Goal: Find specific page/section: Find specific page/section

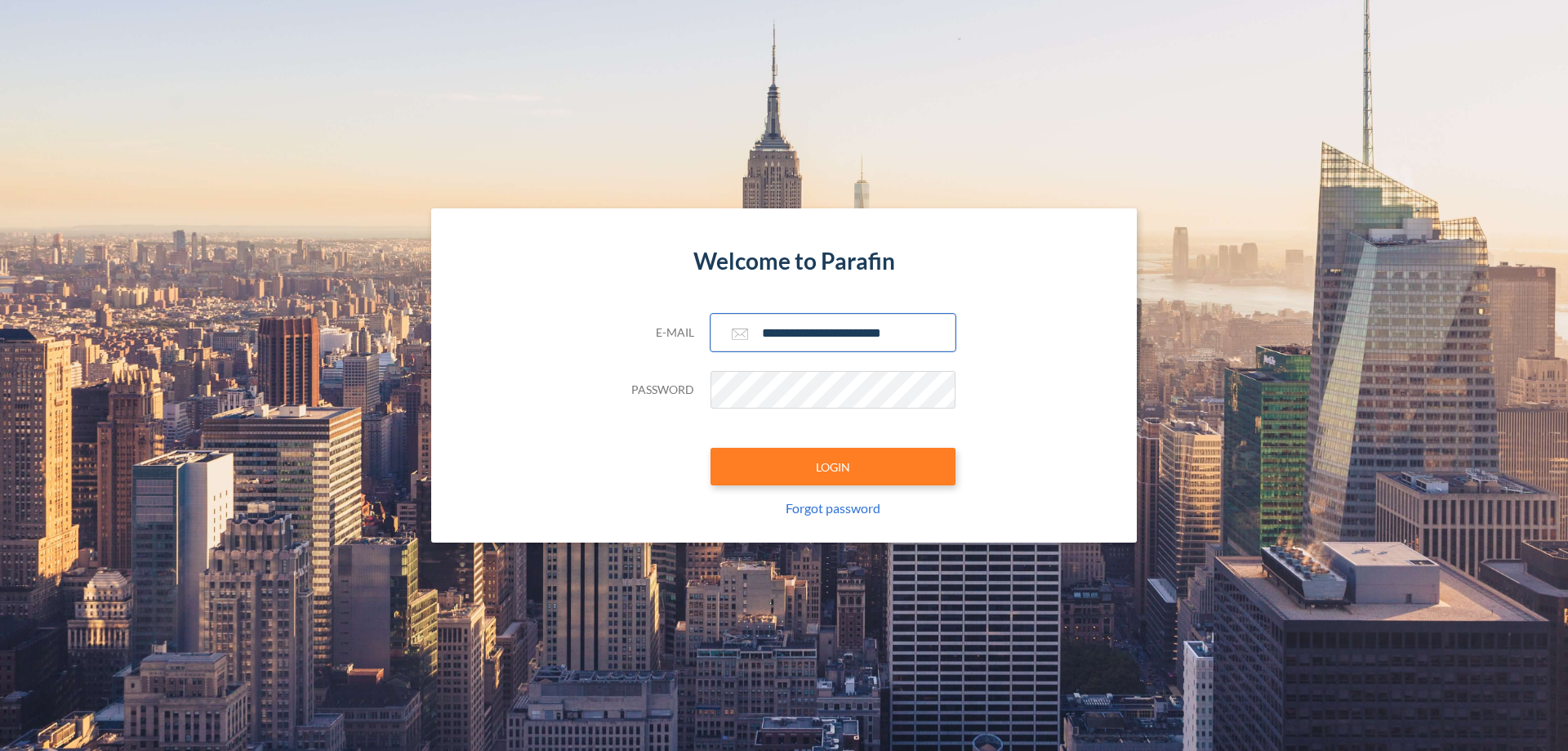
type input "**********"
click at [833, 466] on button "LOGIN" at bounding box center [832, 466] width 245 height 38
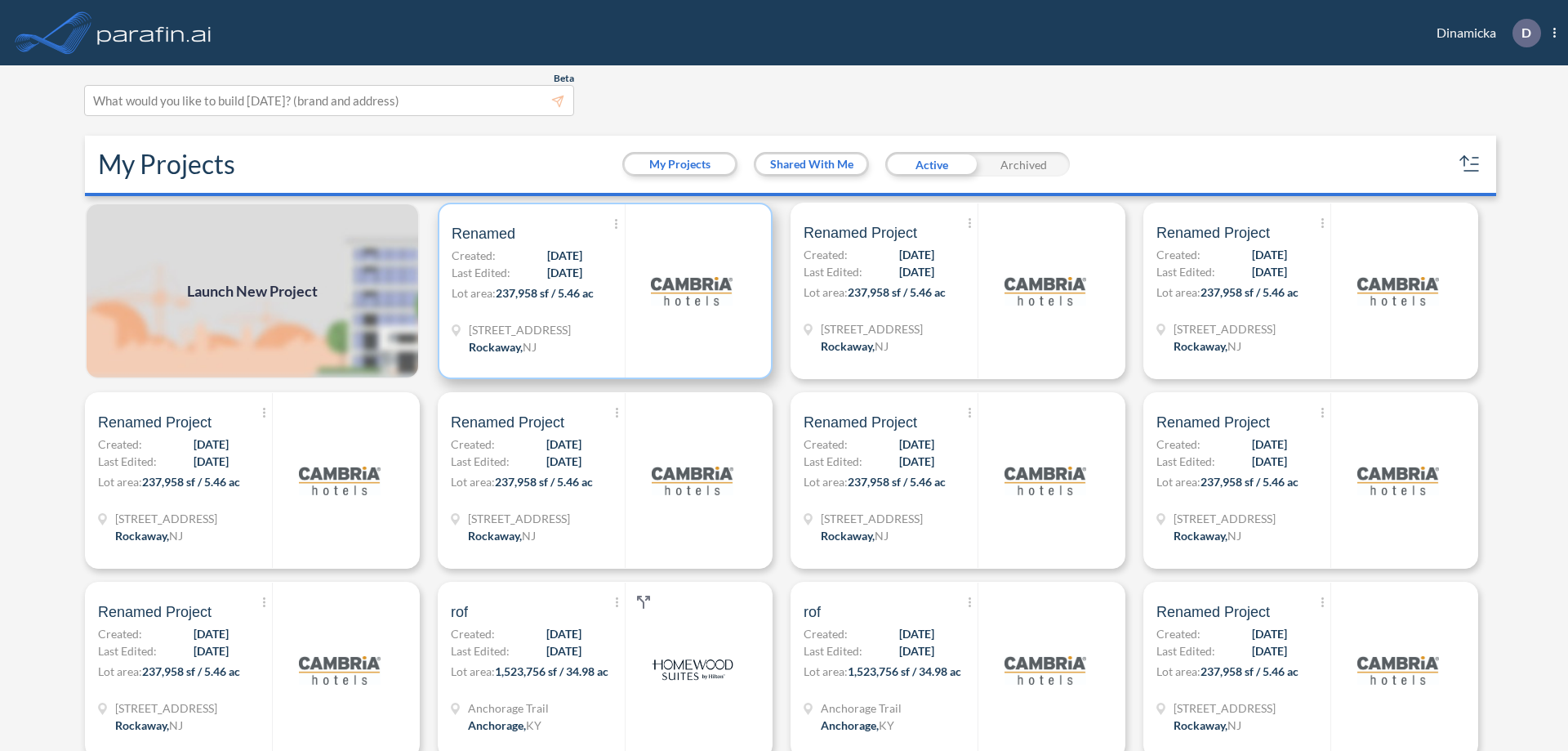
scroll to position [4, 0]
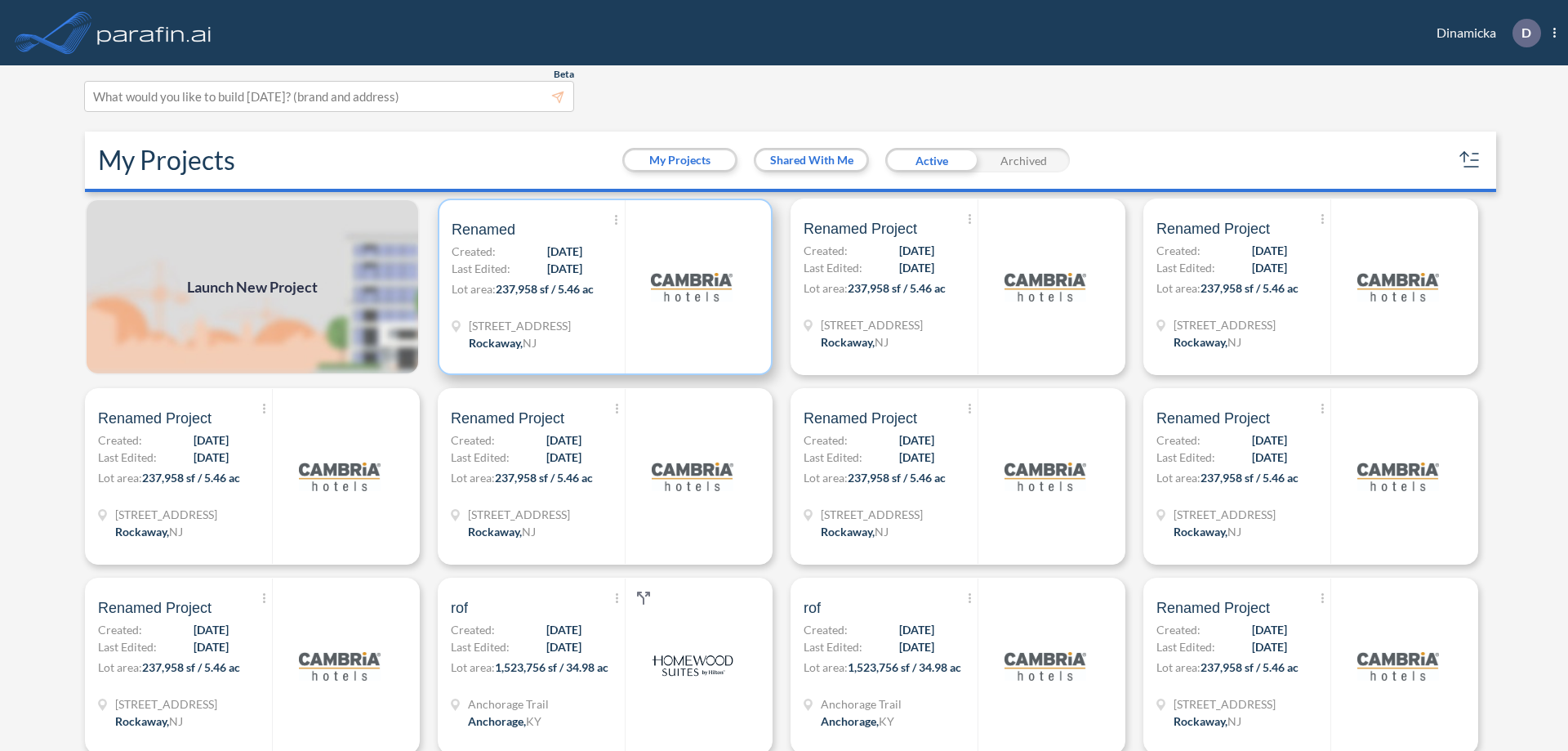
click at [602, 286] on p "Lot area: 237,958 sf / 5.46 ac" at bounding box center [537, 292] width 173 height 24
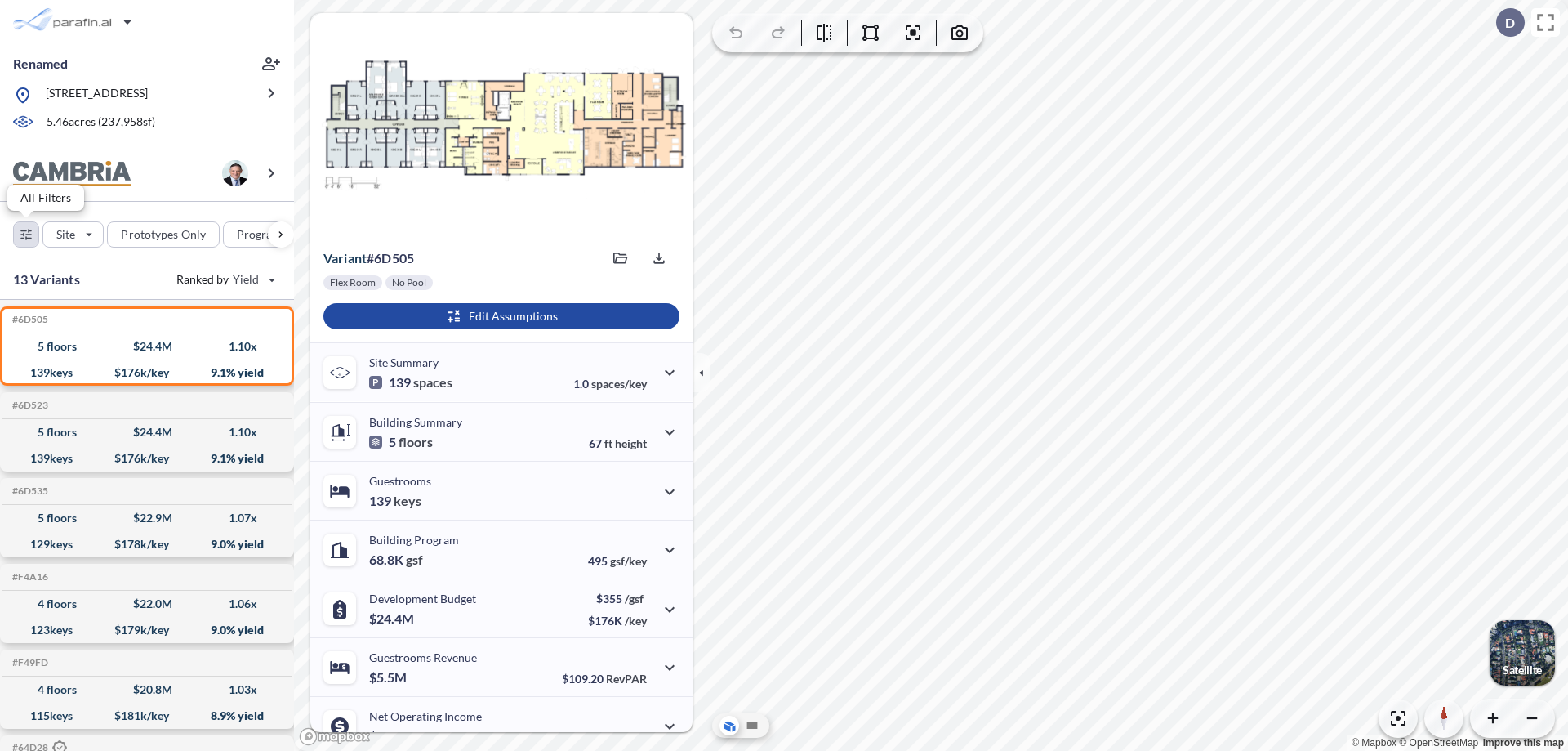
click at [26, 234] on div "button" at bounding box center [26, 235] width 25 height 25
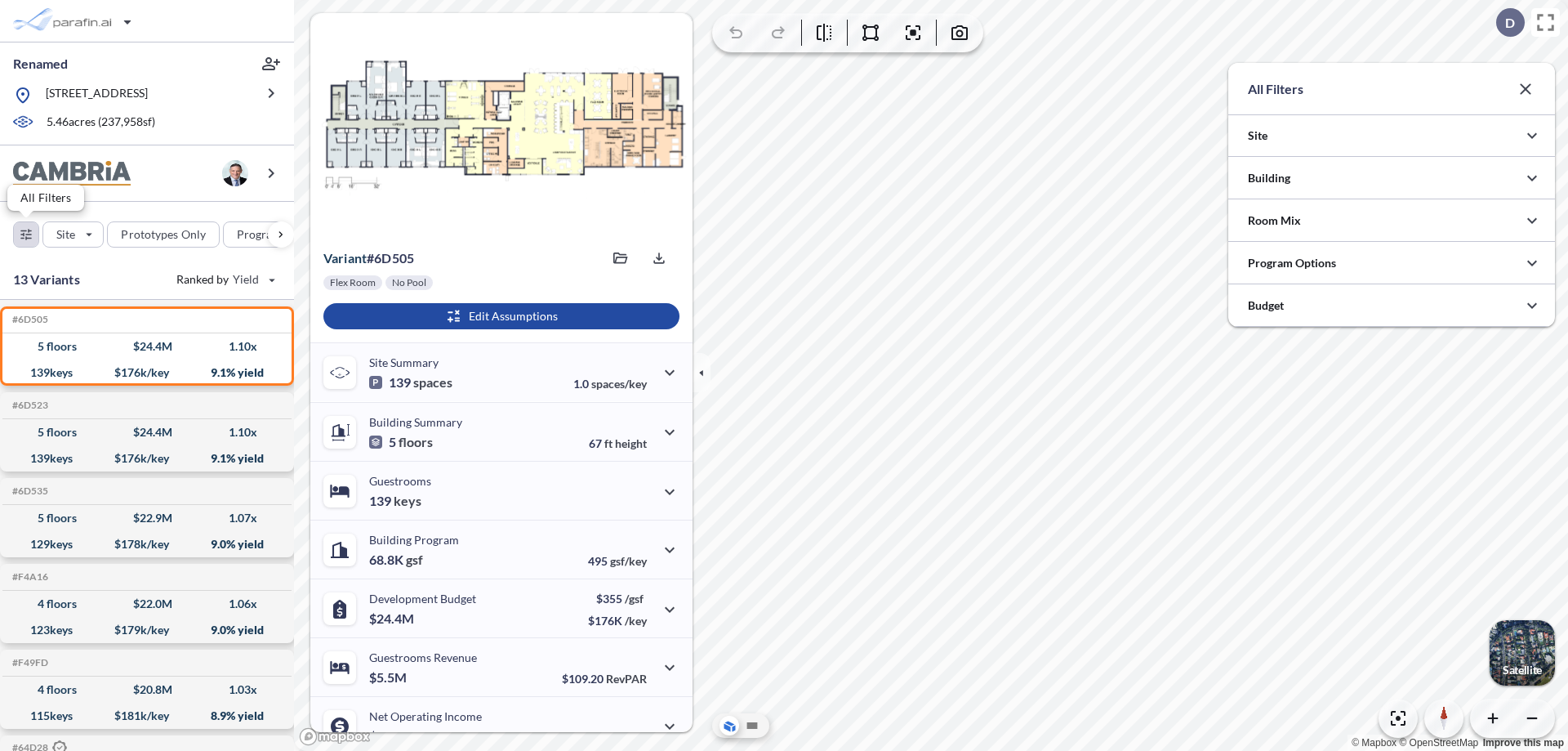
scroll to position [817003, 816283]
click at [1532, 178] on icon "button" at bounding box center [1532, 178] width 19 height 19
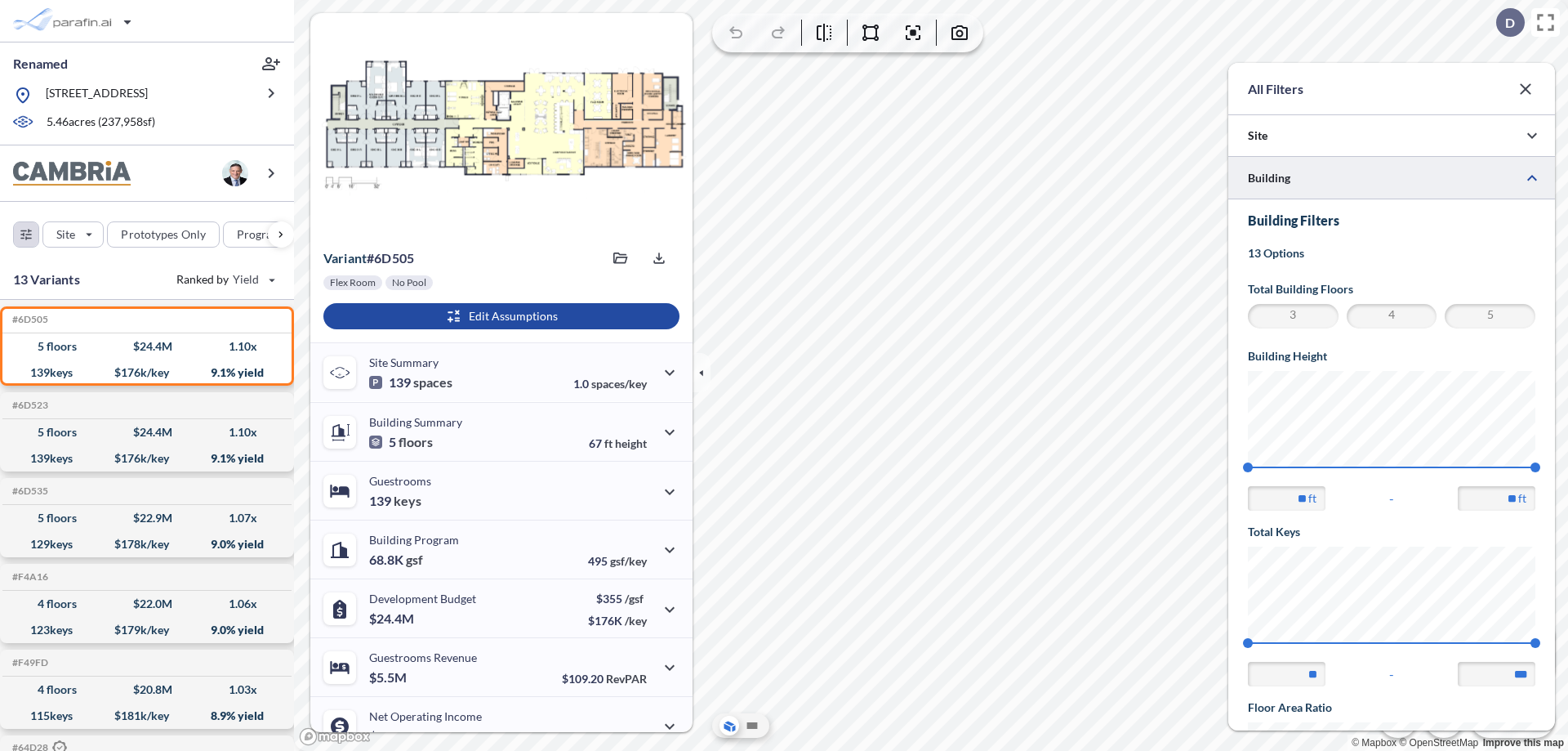
scroll to position [285, 0]
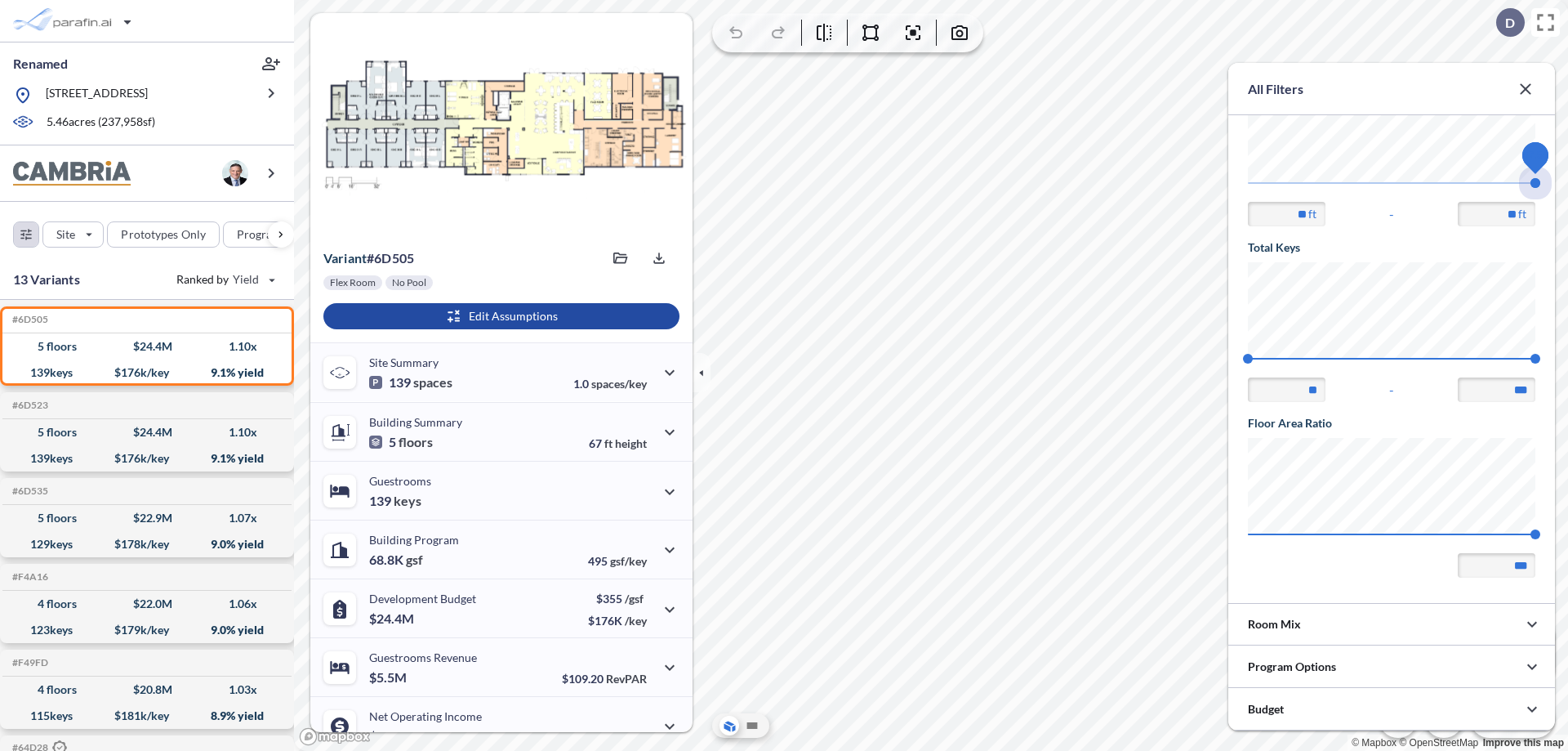
drag, startPoint x: 1248, startPoint y: 183, endPoint x: 1536, endPoint y: 183, distance: 288.0
click at [1536, 183] on span "67.56 67.56" at bounding box center [1391, 188] width 287 height 12
type input "**"
